Goal: Task Accomplishment & Management: Use online tool/utility

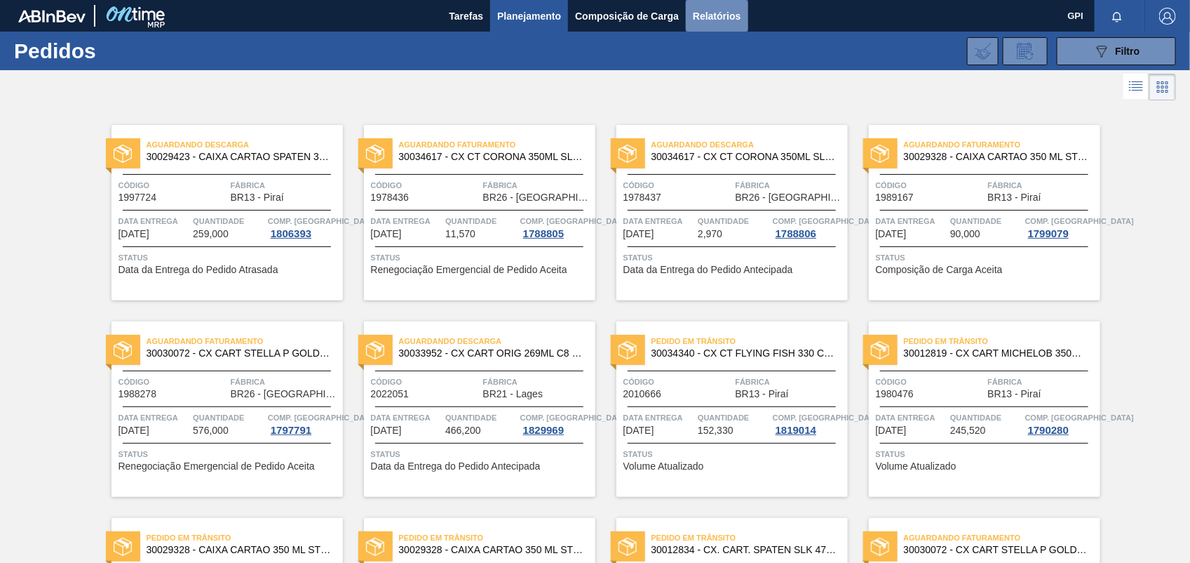
click at [727, 16] on span "Relatórios" at bounding box center [717, 16] width 48 height 17
click at [1089, 57] on button "089F7B8B-B2A5-4AFE-B5C0-19BA573D28AC Filtro" at bounding box center [1116, 51] width 119 height 28
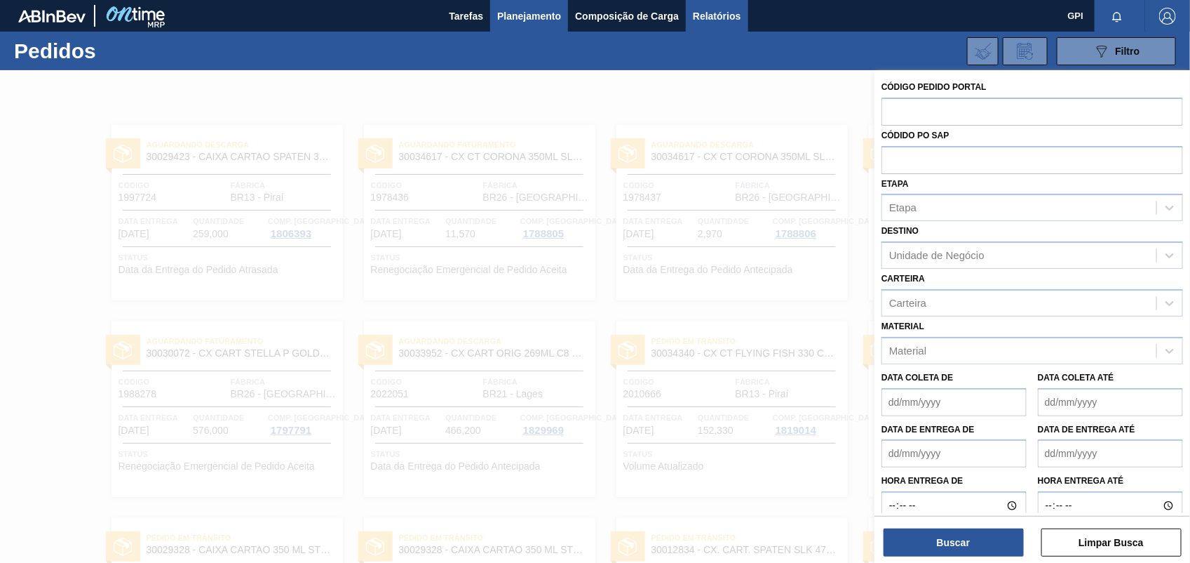
click at [702, 8] on span "Relatórios" at bounding box center [717, 16] width 48 height 17
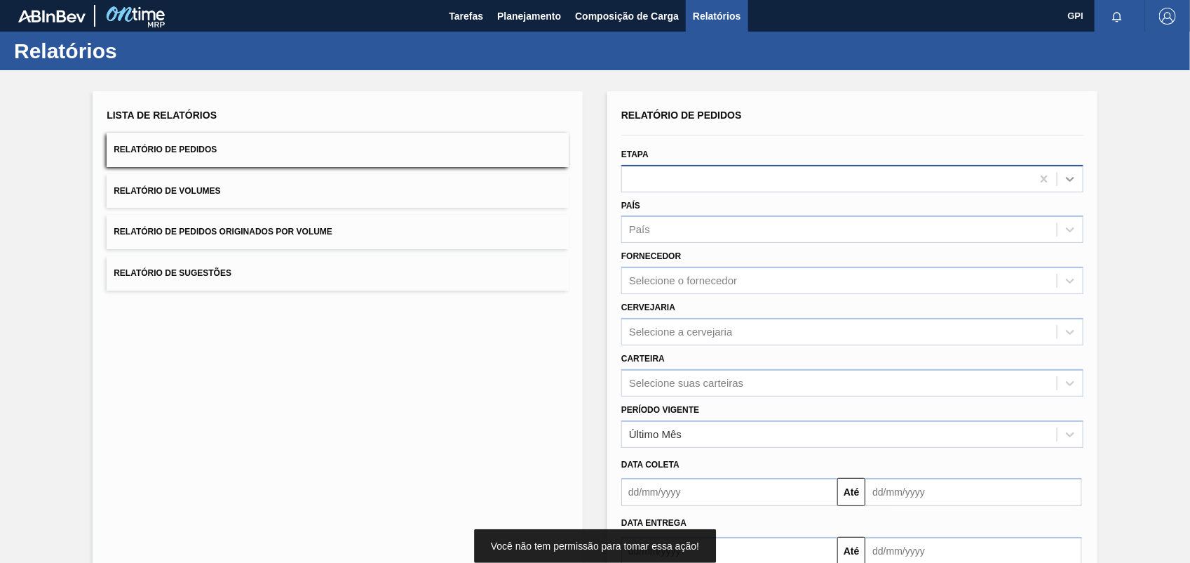
click at [1066, 173] on icon at bounding box center [1070, 179] width 14 height 14
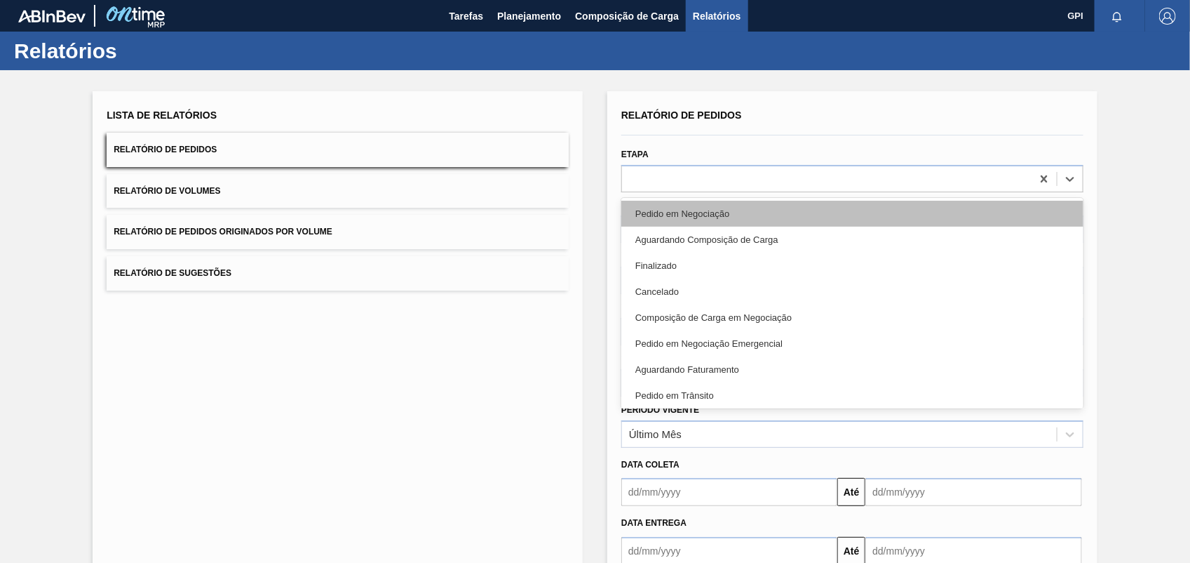
click at [650, 208] on div "Pedido em Negociação" at bounding box center [852, 214] width 462 height 26
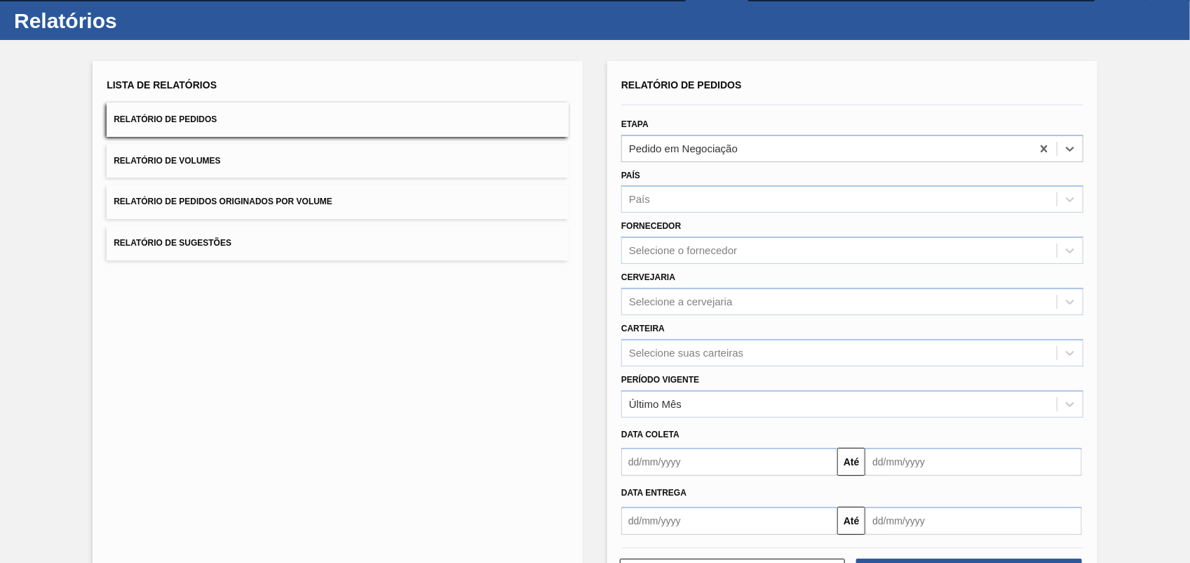
scroll to position [84, 0]
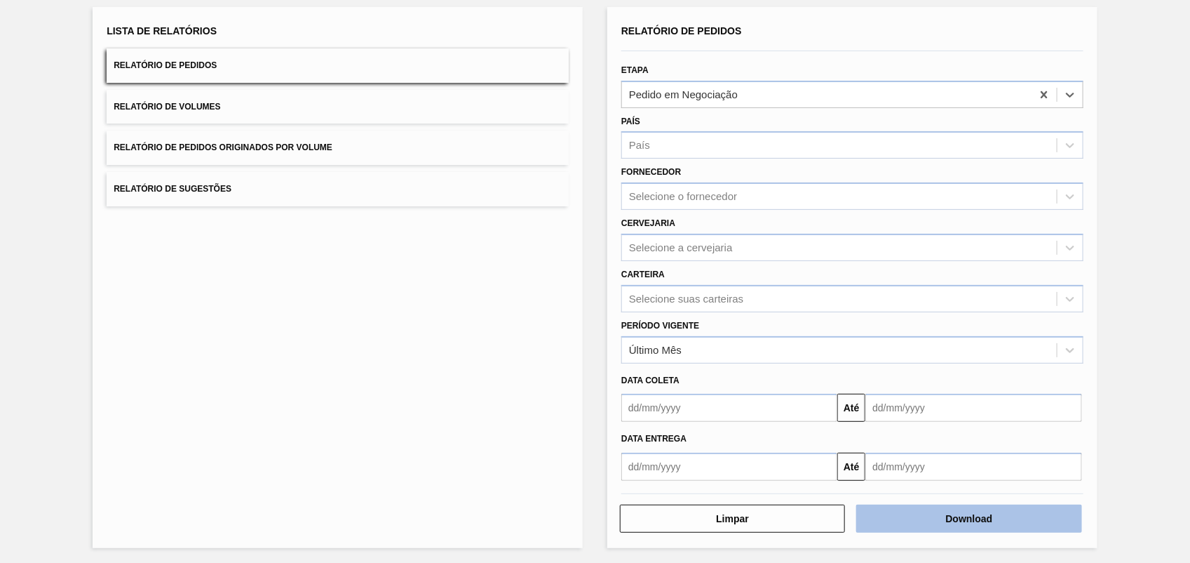
click at [953, 506] on button "Download" at bounding box center [968, 518] width 225 height 28
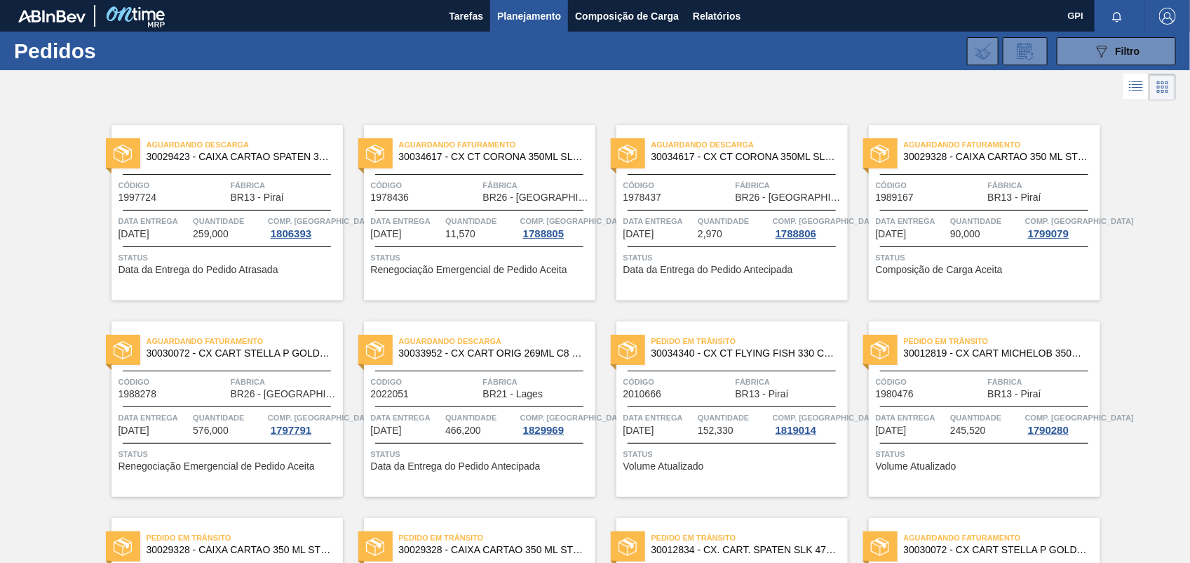
click at [1124, 76] on li at bounding box center [1137, 86] width 26 height 25
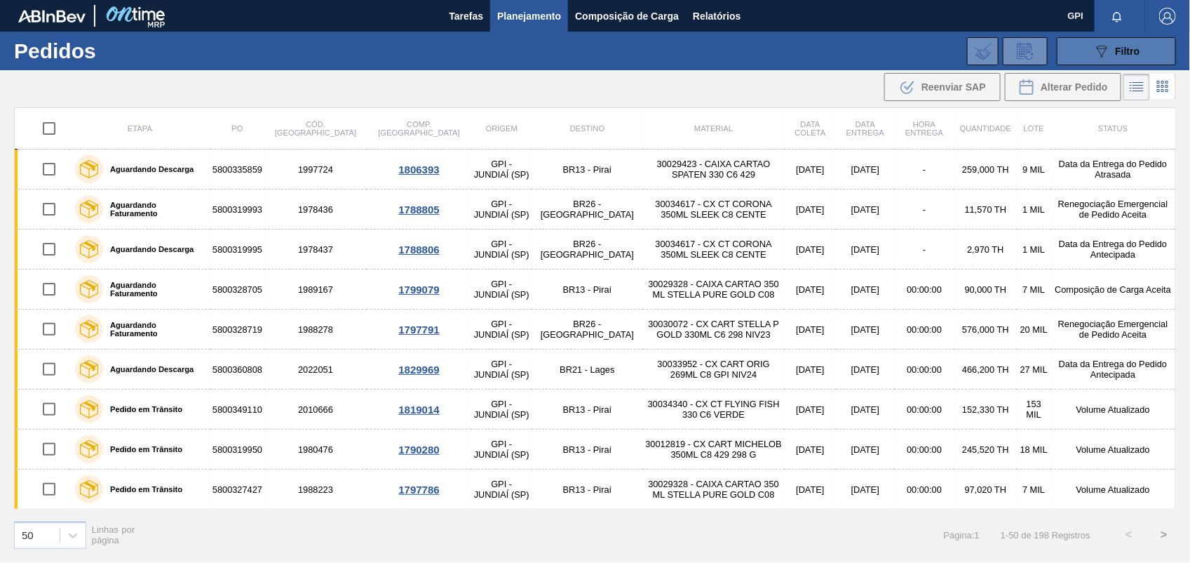
click at [1124, 61] on button "089F7B8B-B2A5-4AFE-B5C0-19BA573D28AC Filtro" at bounding box center [1116, 51] width 119 height 28
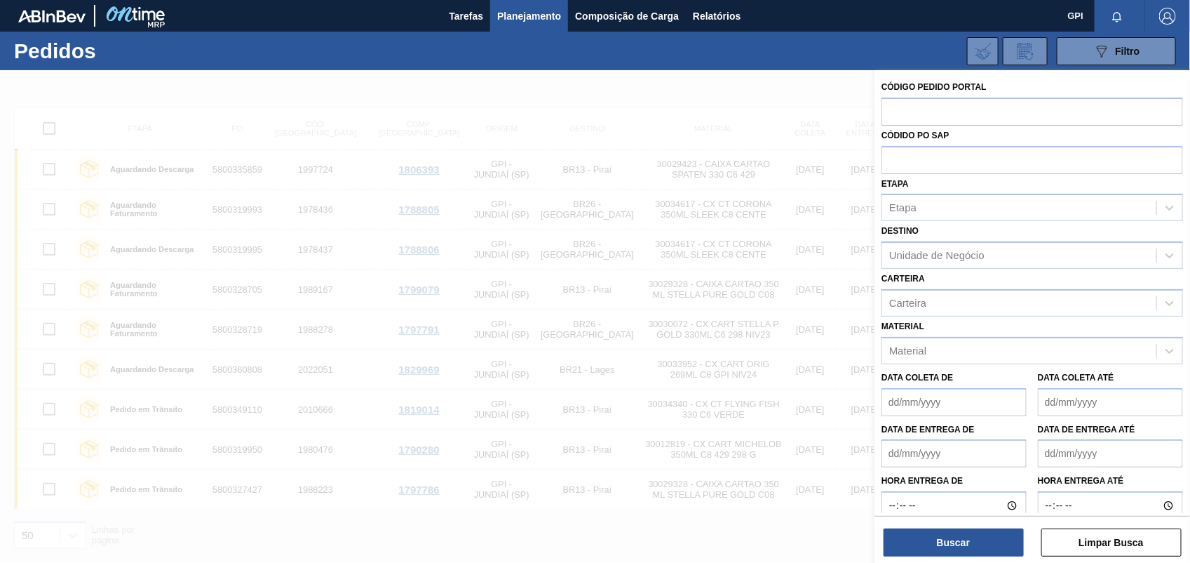
click at [422, 114] on div at bounding box center [595, 351] width 1190 height 563
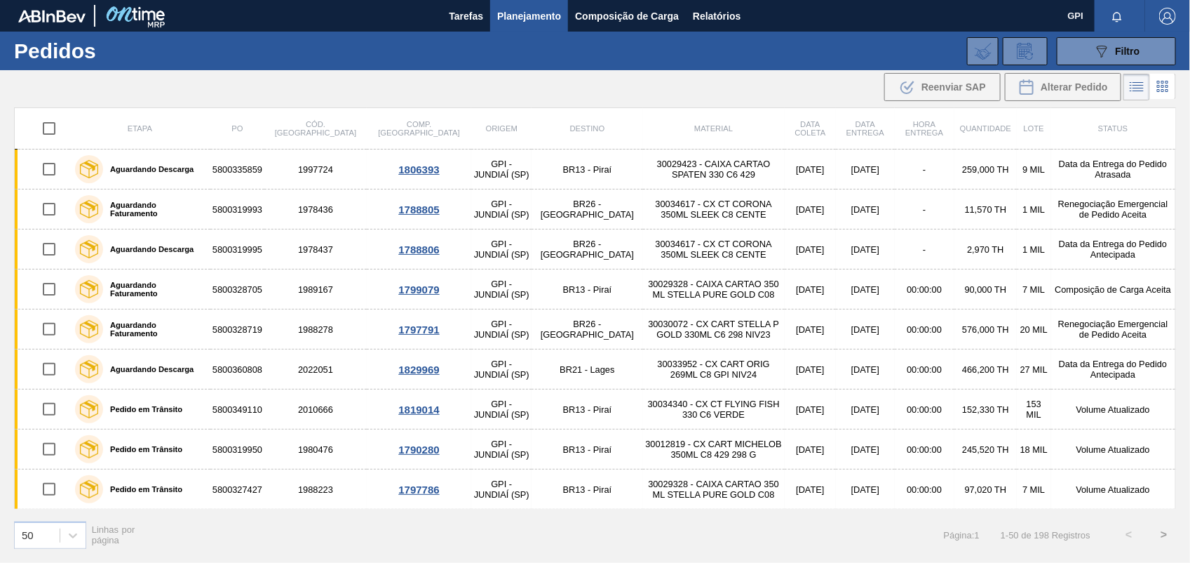
click at [1155, 93] on icon at bounding box center [1163, 86] width 17 height 17
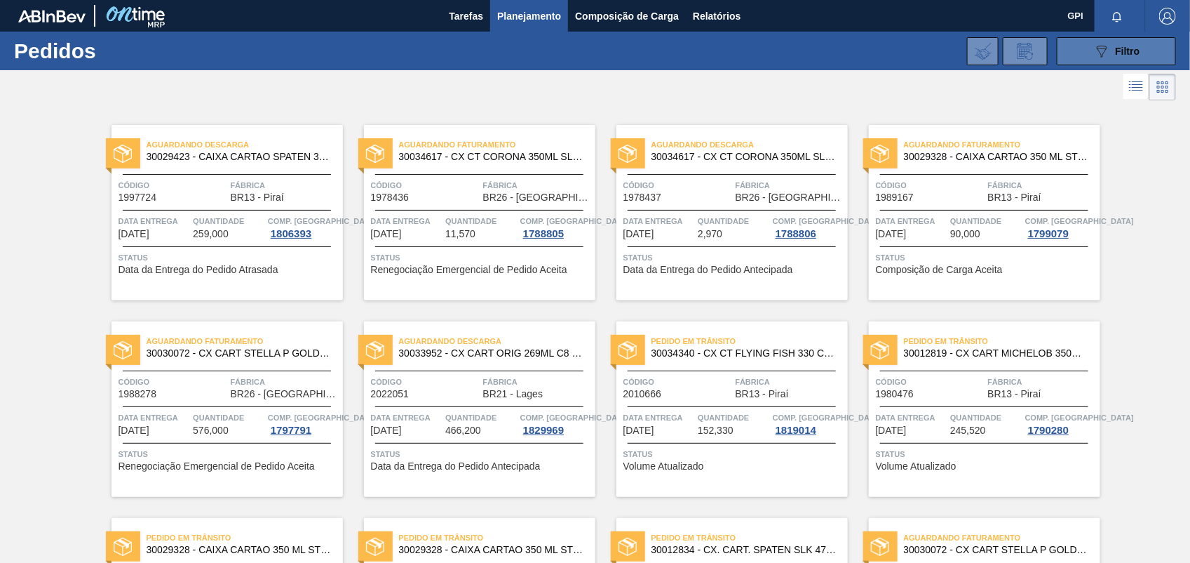
click at [1128, 60] on button "089F7B8B-B2A5-4AFE-B5C0-19BA573D28AC Filtro" at bounding box center [1116, 51] width 119 height 28
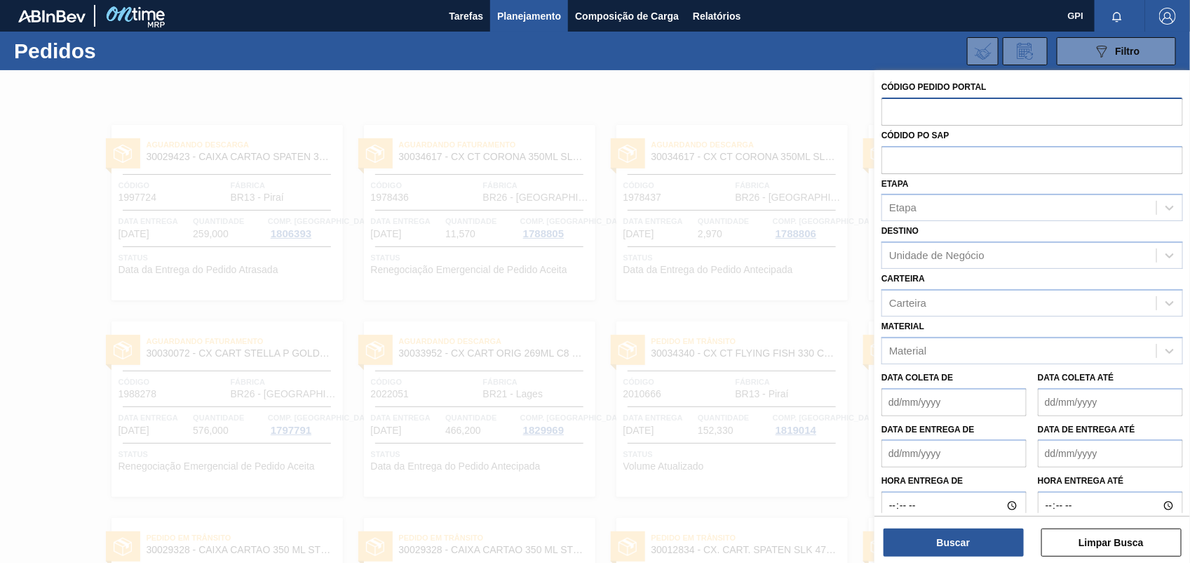
click at [900, 121] on input "text" at bounding box center [1033, 111] width 302 height 27
paste input "2037928"
type input "2037928"
click at [936, 540] on button "Buscar" at bounding box center [954, 542] width 140 height 28
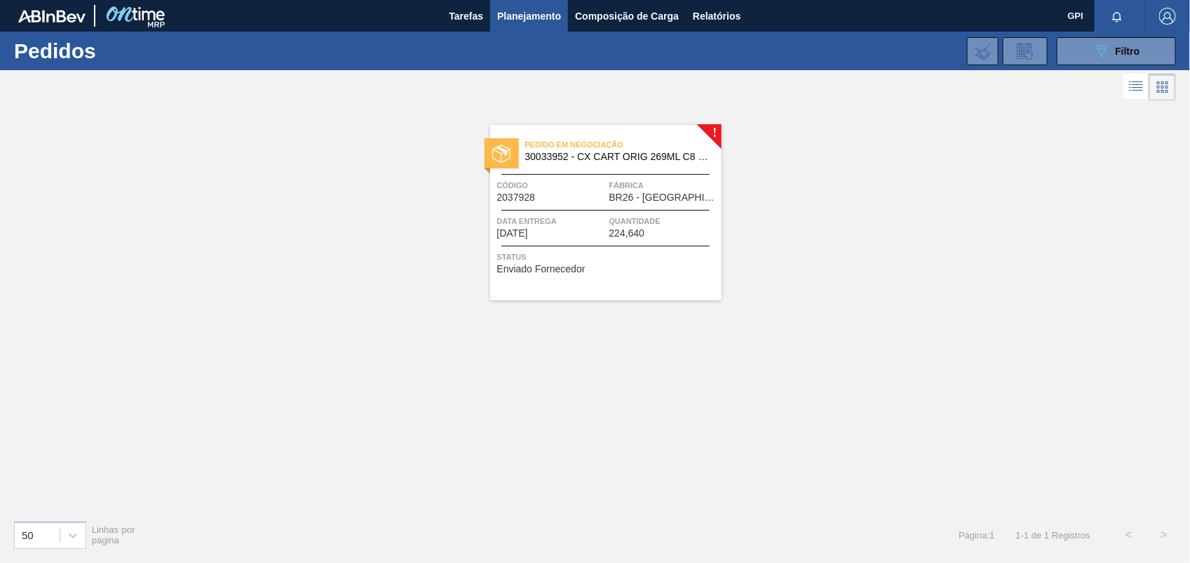
click at [568, 201] on div "Código 2037928" at bounding box center [551, 190] width 109 height 25
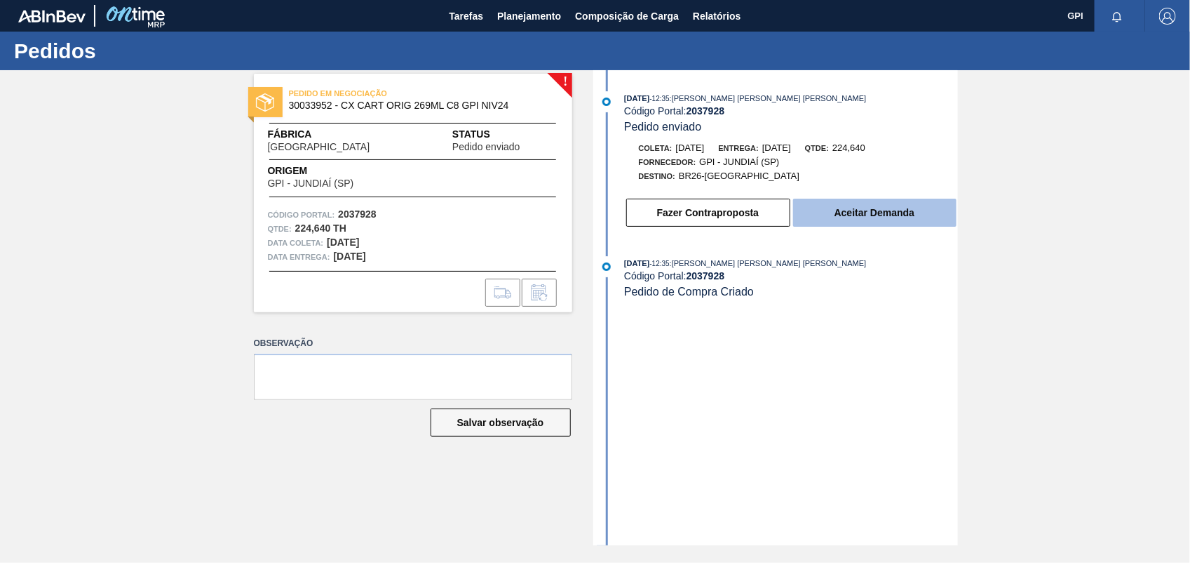
click at [927, 216] on button "Aceitar Demanda" at bounding box center [874, 213] width 163 height 28
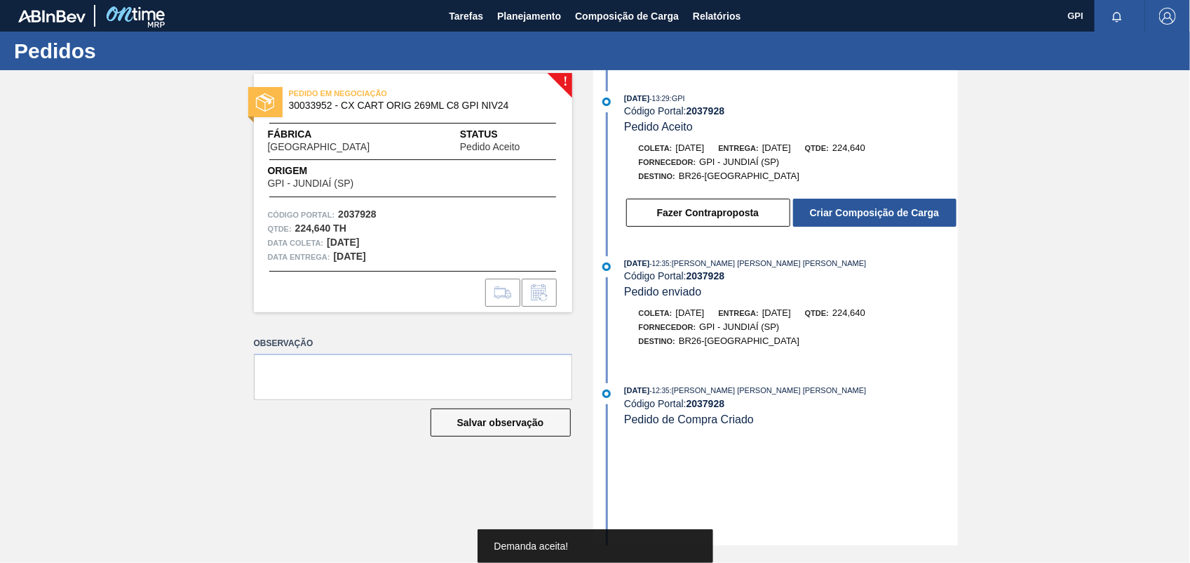
click at [927, 216] on button "Criar Composição de Carga" at bounding box center [874, 213] width 163 height 28
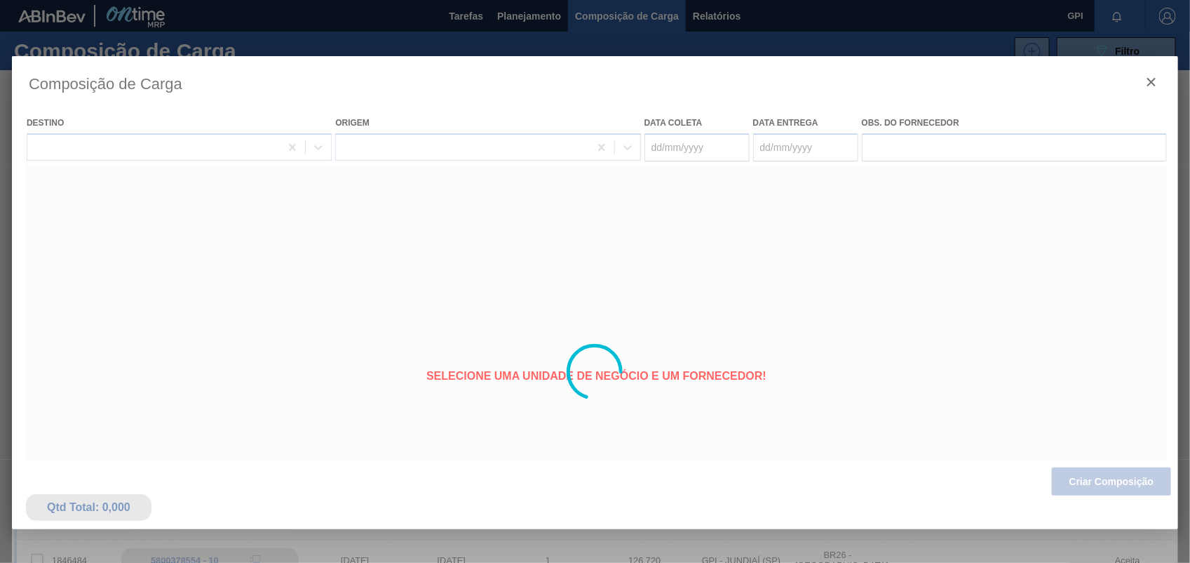
type coleta "[DATE]"
type entrega "[DATE]"
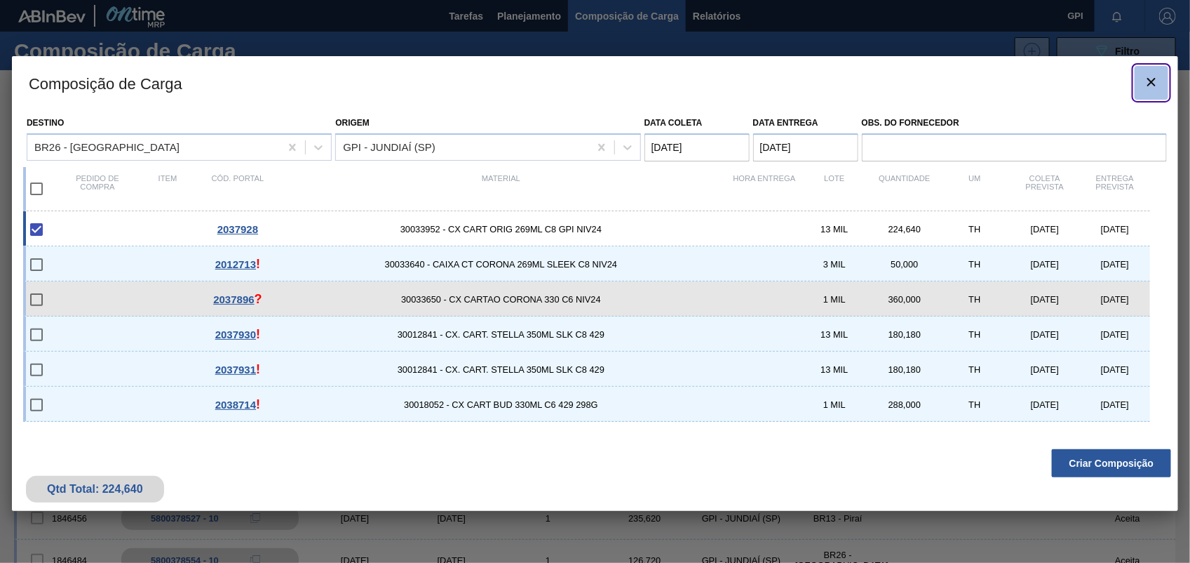
click at [1154, 74] on icon "botão de ícone" at bounding box center [1151, 82] width 17 height 17
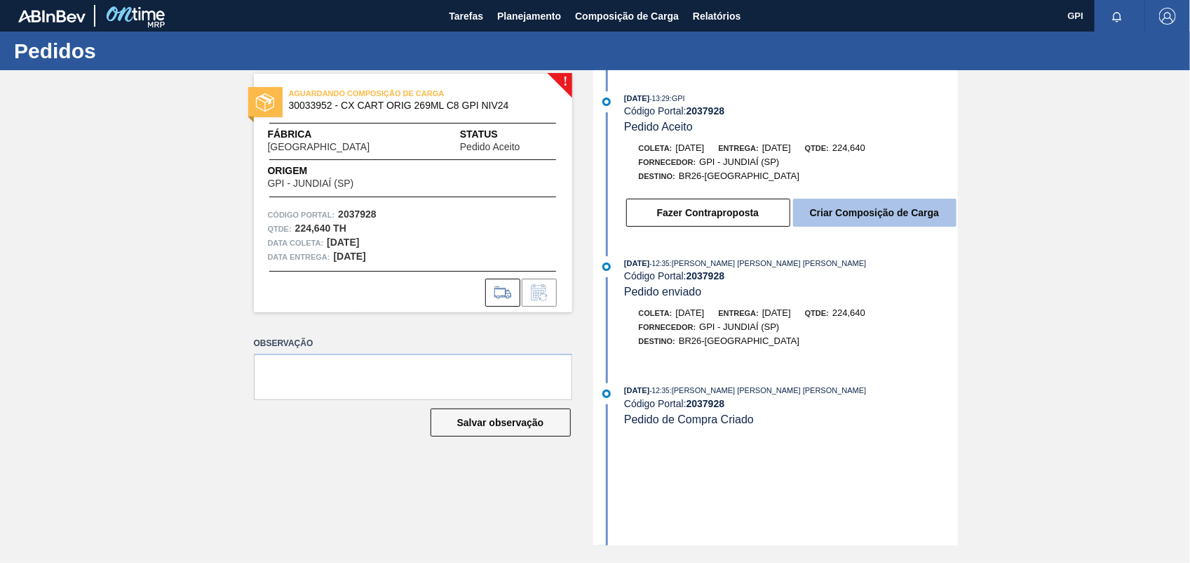
click at [931, 213] on button "Criar Composição de Carga" at bounding box center [874, 213] width 163 height 28
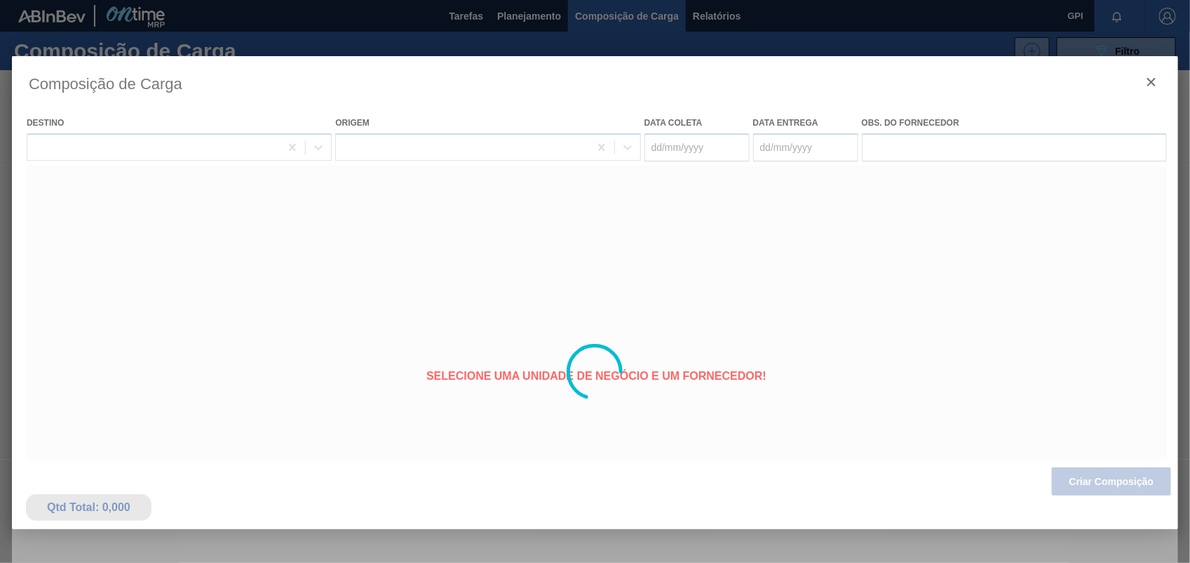
type coleta "[DATE]"
type entrega "[DATE]"
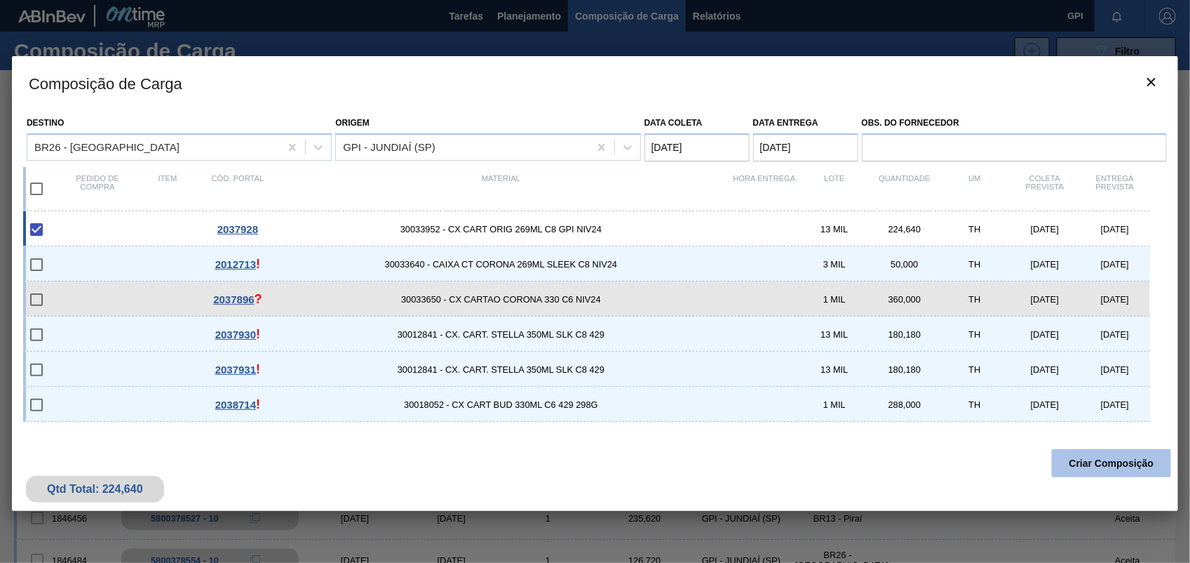
click at [1098, 463] on button "Criar Composição" at bounding box center [1111, 463] width 119 height 28
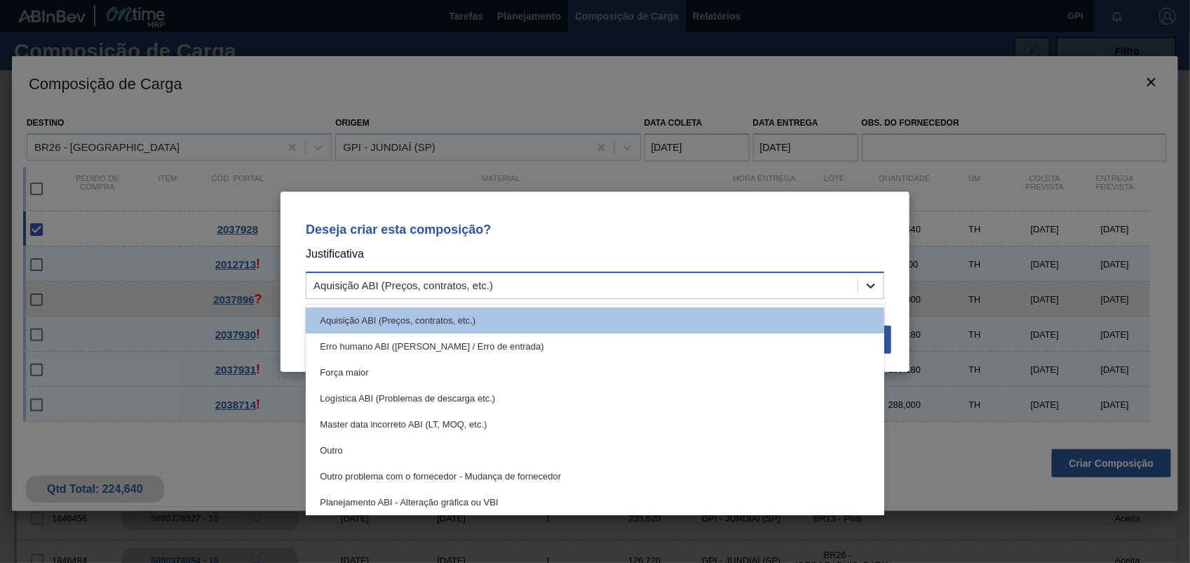
click at [878, 286] on icon at bounding box center [871, 285] width 14 height 14
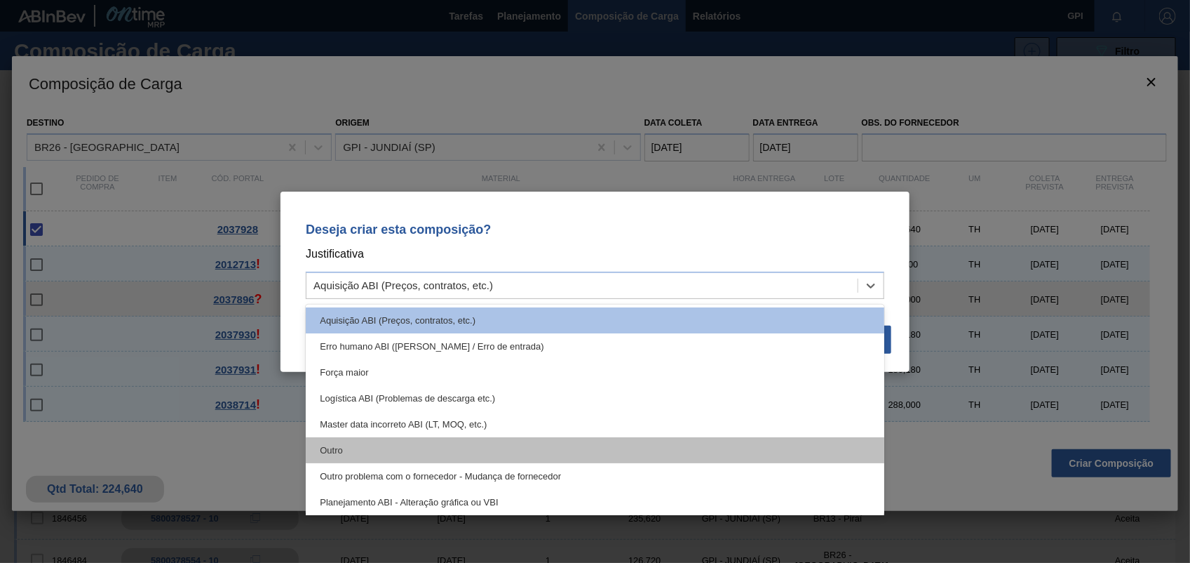
click at [386, 446] on div "Outro" at bounding box center [595, 450] width 579 height 26
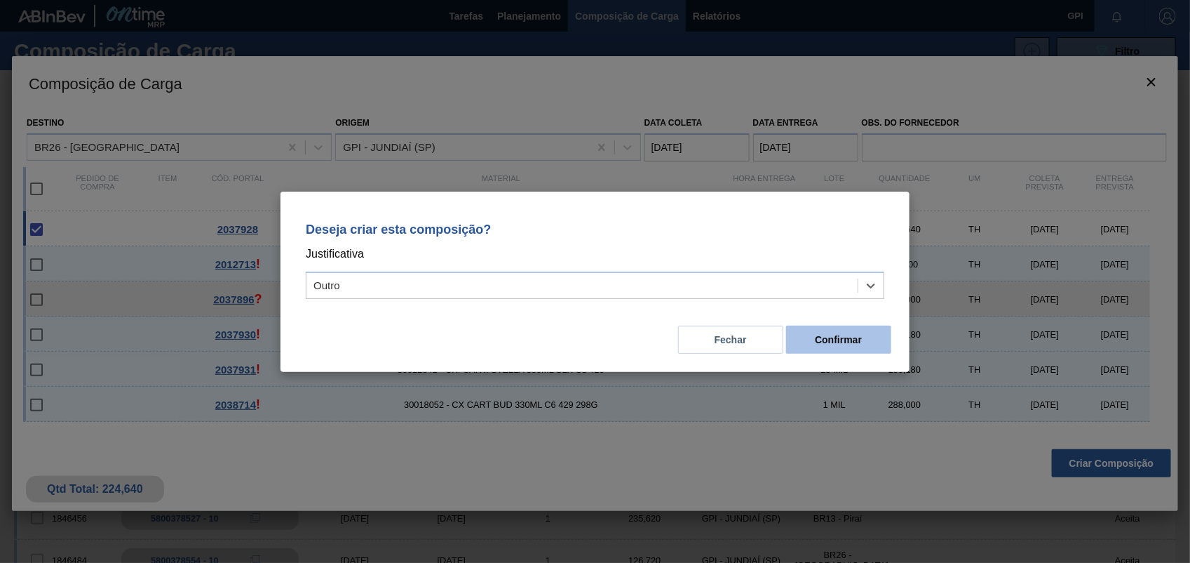
click at [838, 337] on button "Confirmar" at bounding box center [838, 339] width 105 height 28
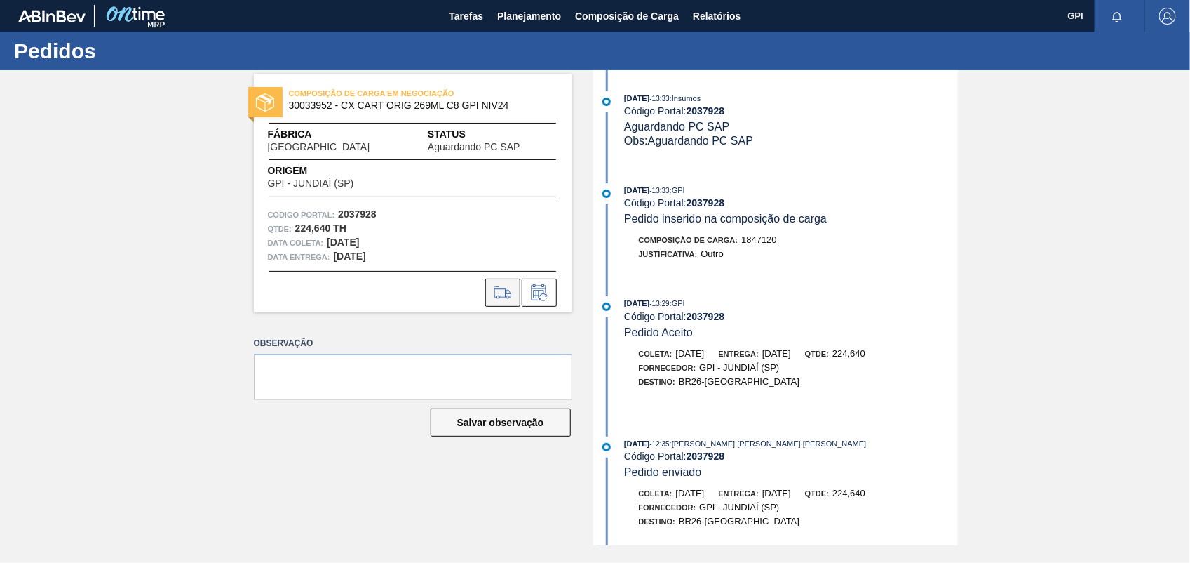
click at [499, 279] on button at bounding box center [502, 292] width 35 height 28
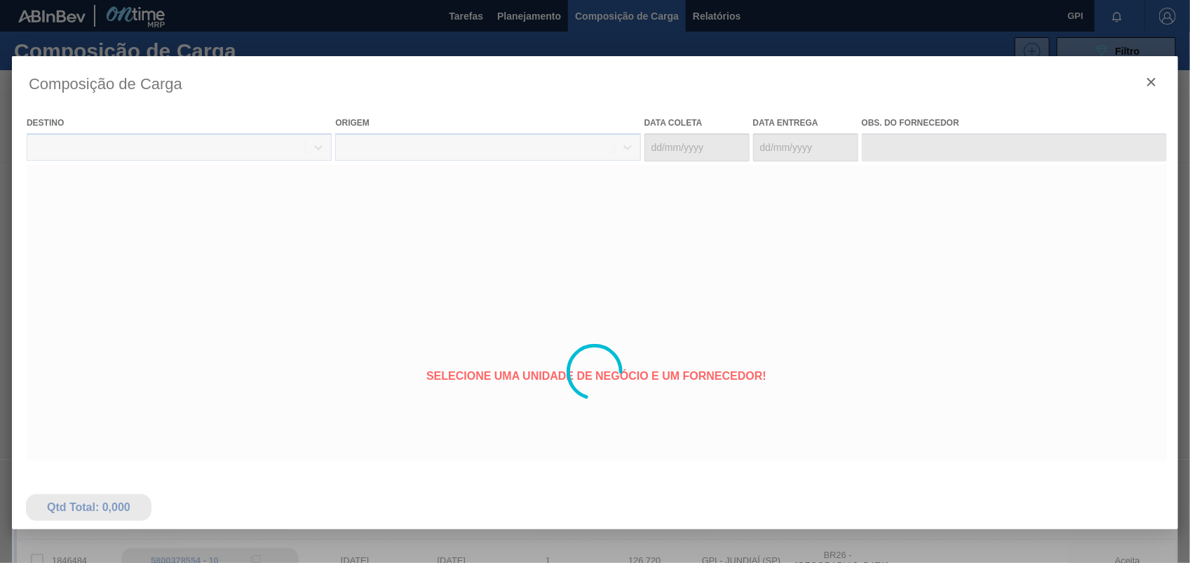
type coleta "[DATE]"
type entrega "[DATE]"
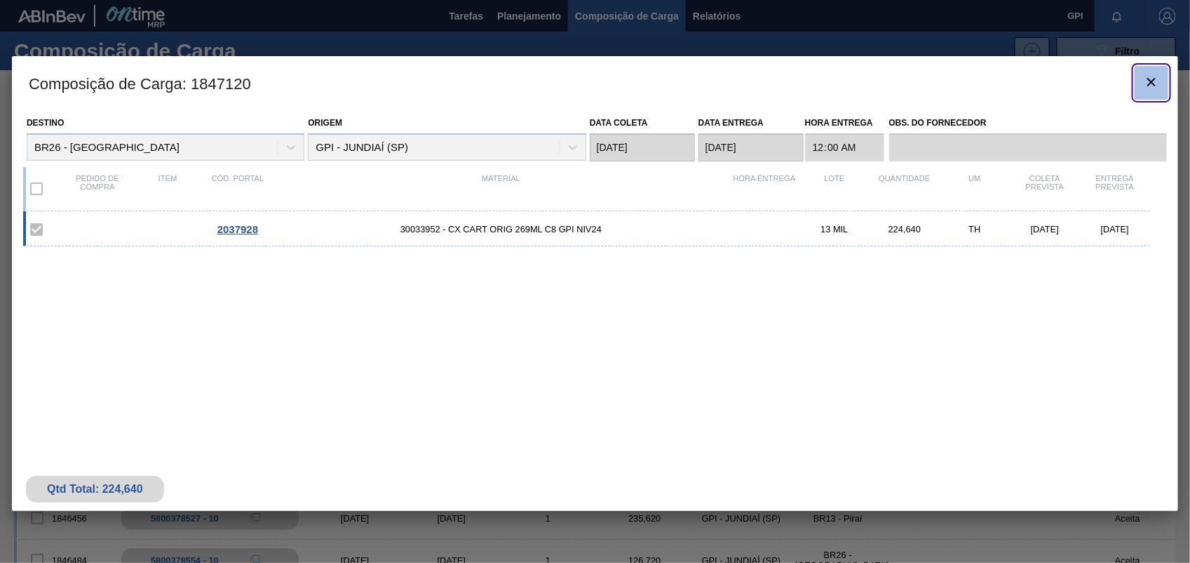
click at [1148, 85] on icon "botão de ícone" at bounding box center [1151, 82] width 17 height 17
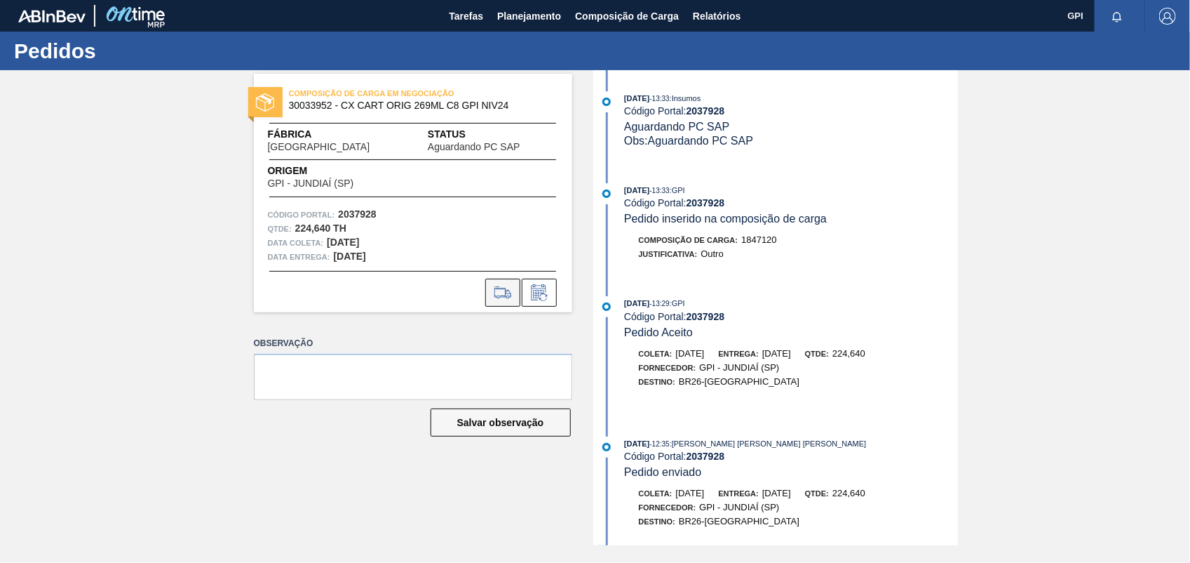
click at [509, 297] on icon at bounding box center [503, 292] width 22 height 17
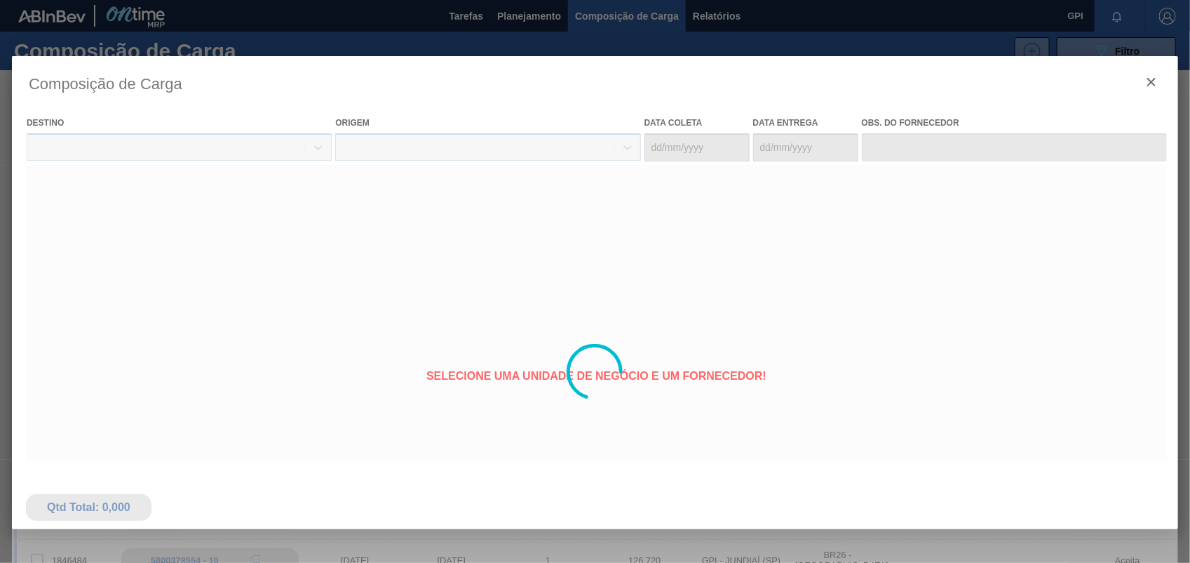
type coleta "[DATE]"
type entrega "[DATE]"
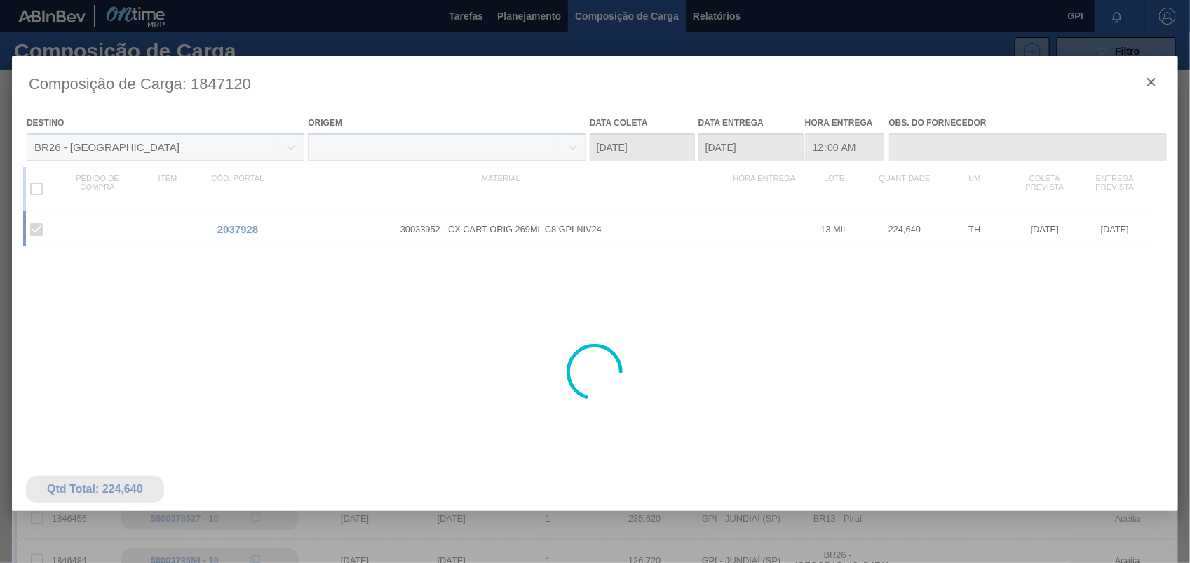
click at [1145, 81] on div at bounding box center [595, 371] width 1166 height 631
click at [1155, 81] on div at bounding box center [595, 371] width 1166 height 631
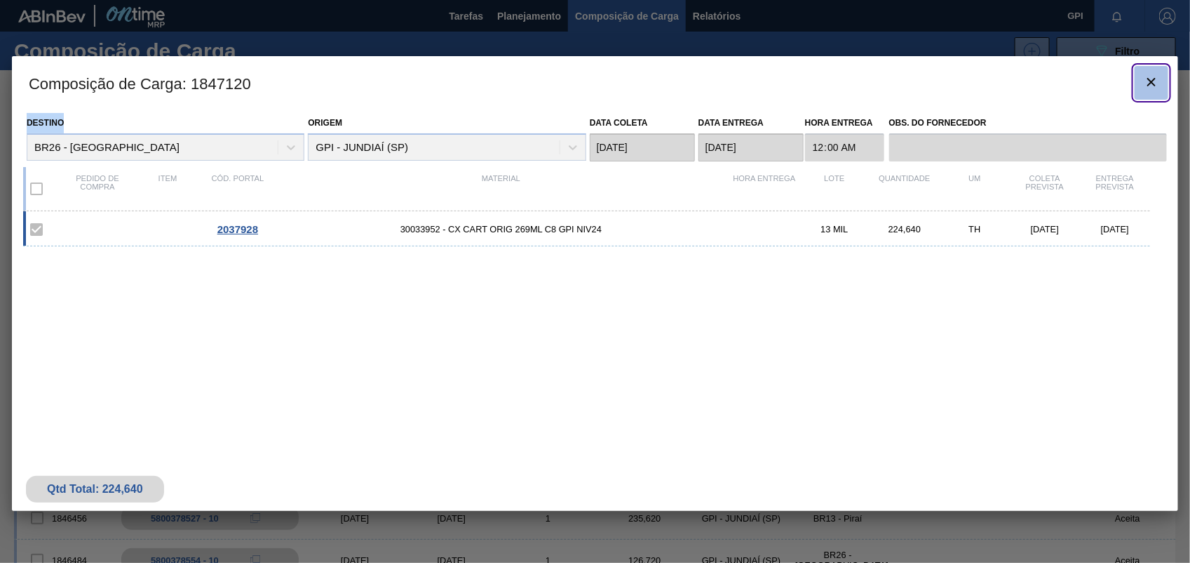
click at [1155, 81] on icon "botão de ícone" at bounding box center [1151, 82] width 17 height 17
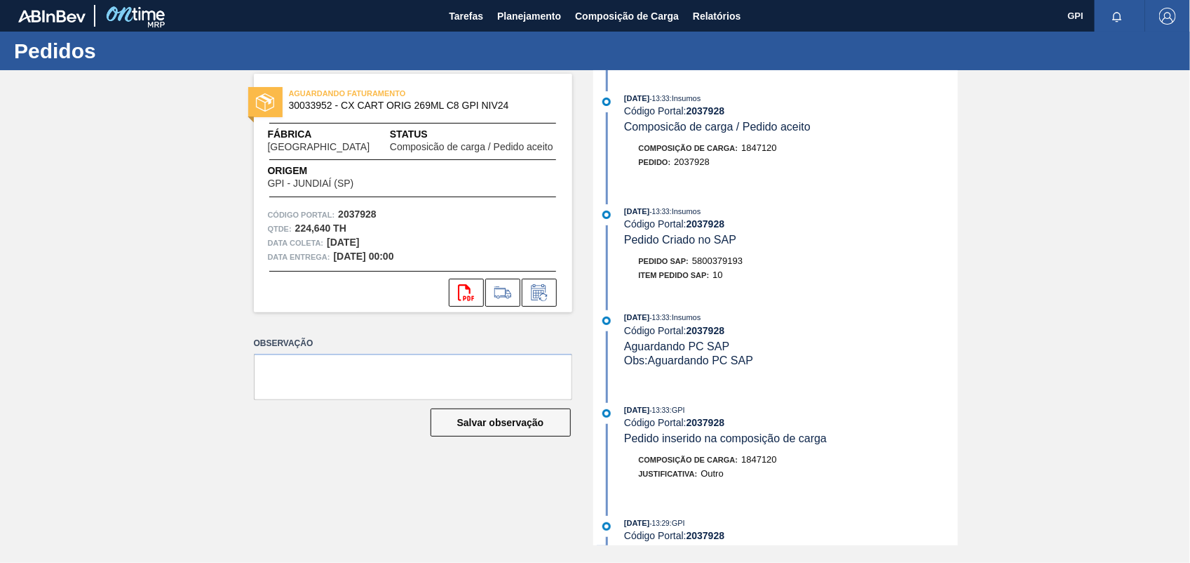
click at [731, 265] on span "5800379193" at bounding box center [717, 260] width 51 height 11
copy span "5800379193"
click at [1026, 236] on div "AGUARDANDO FATURAMENTO 30033952 - CX CART ORIG 269ML C8 GPI NIV24 Fábrica [GEOG…" at bounding box center [595, 307] width 1190 height 475
click at [360, 215] on strong "2037928" at bounding box center [357, 213] width 39 height 11
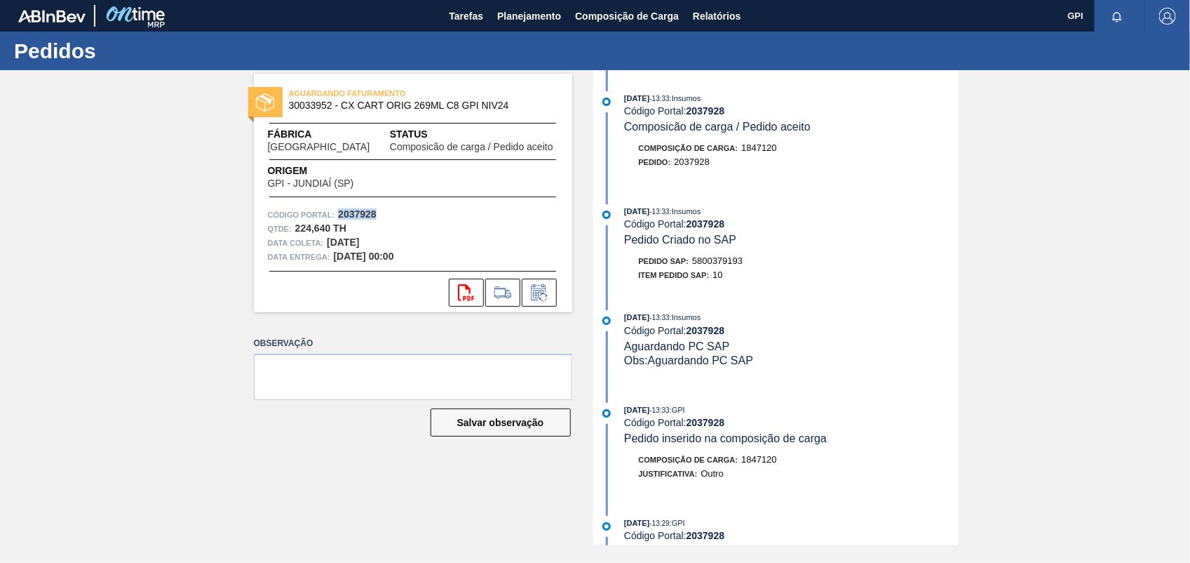
click at [360, 215] on strong "2037928" at bounding box center [357, 213] width 39 height 11
copy strong "2037928"
click at [464, 286] on icon "svg{fill:#ff0000}" at bounding box center [466, 292] width 17 height 17
click at [884, 229] on div "Código Portal: 2037928" at bounding box center [790, 223] width 333 height 11
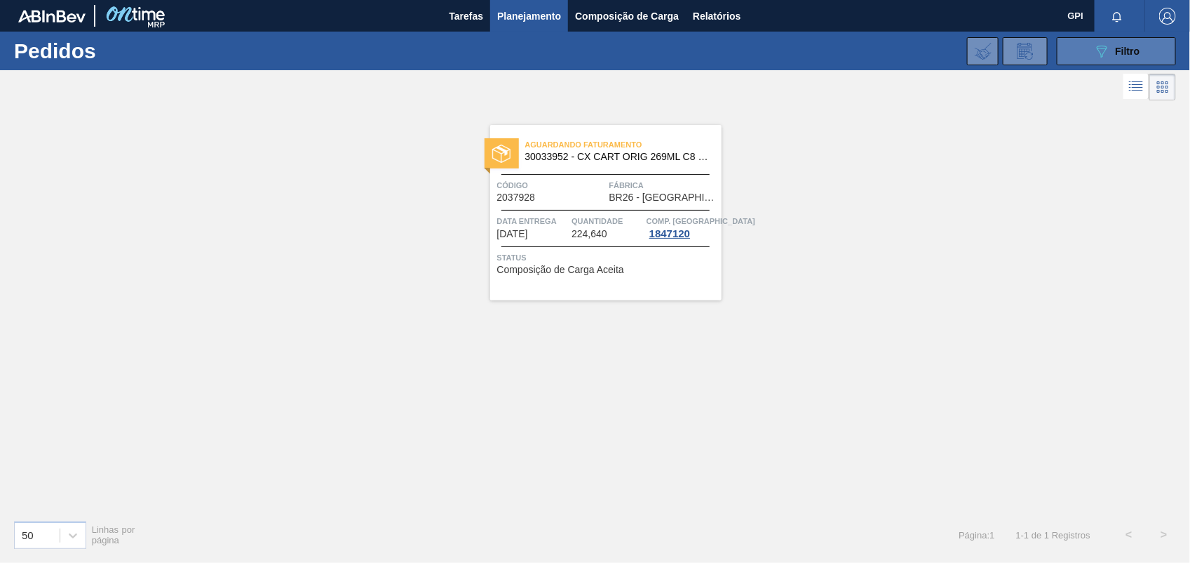
click at [1072, 46] on button "089F7B8B-B2A5-4AFE-B5C0-19BA573D28AC Filtro" at bounding box center [1116, 51] width 119 height 28
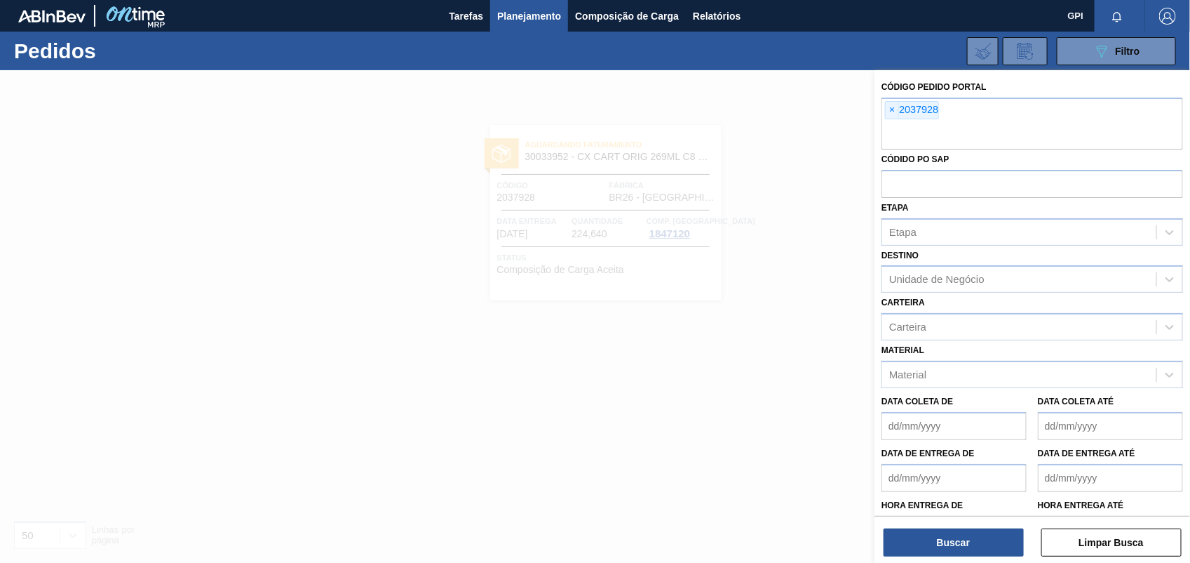
click at [1130, 0] on html "Tarefas Planejamento Composição de Carga Relatórios GPI Marcar todas como lido …" at bounding box center [595, 0] width 1190 height 0
click at [1128, 544] on button "Limpar Busca" at bounding box center [1112, 542] width 140 height 28
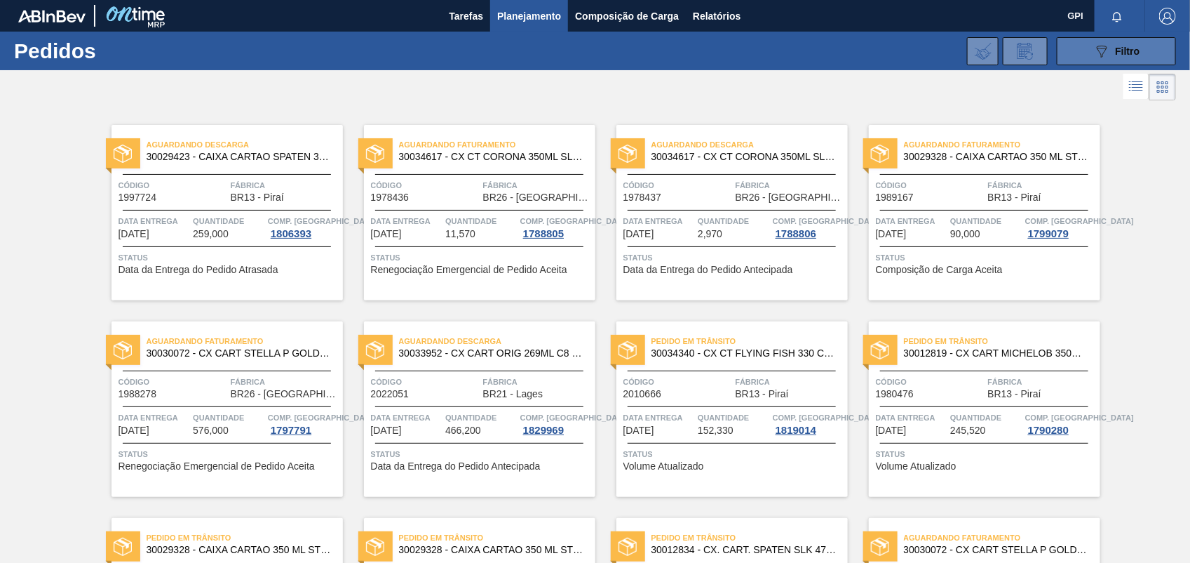
click at [1084, 40] on button "089F7B8B-B2A5-4AFE-B5C0-19BA573D28AC Filtro" at bounding box center [1116, 51] width 119 height 28
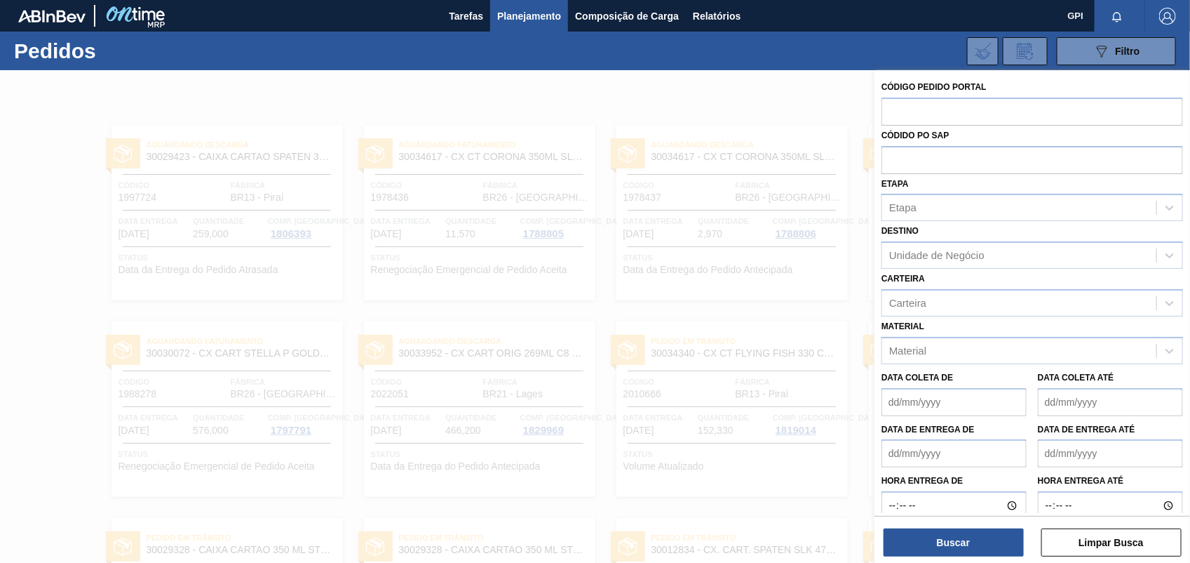
click at [752, 107] on div at bounding box center [595, 351] width 1190 height 563
